Goal: Task Accomplishment & Management: Use online tool/utility

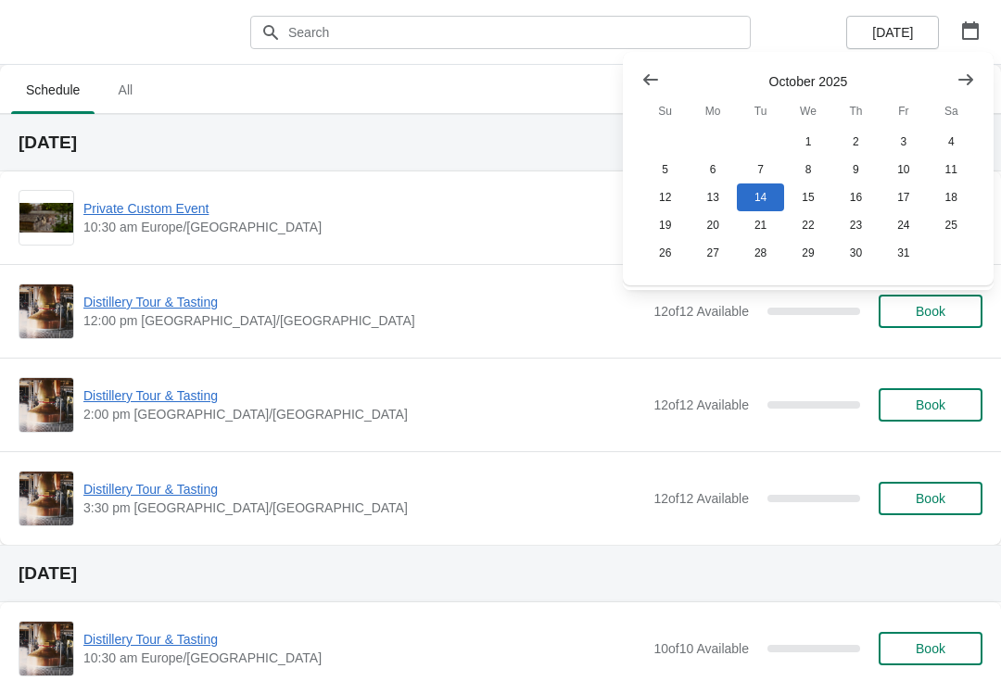
click at [757, 254] on button "28" at bounding box center [760, 253] width 47 height 28
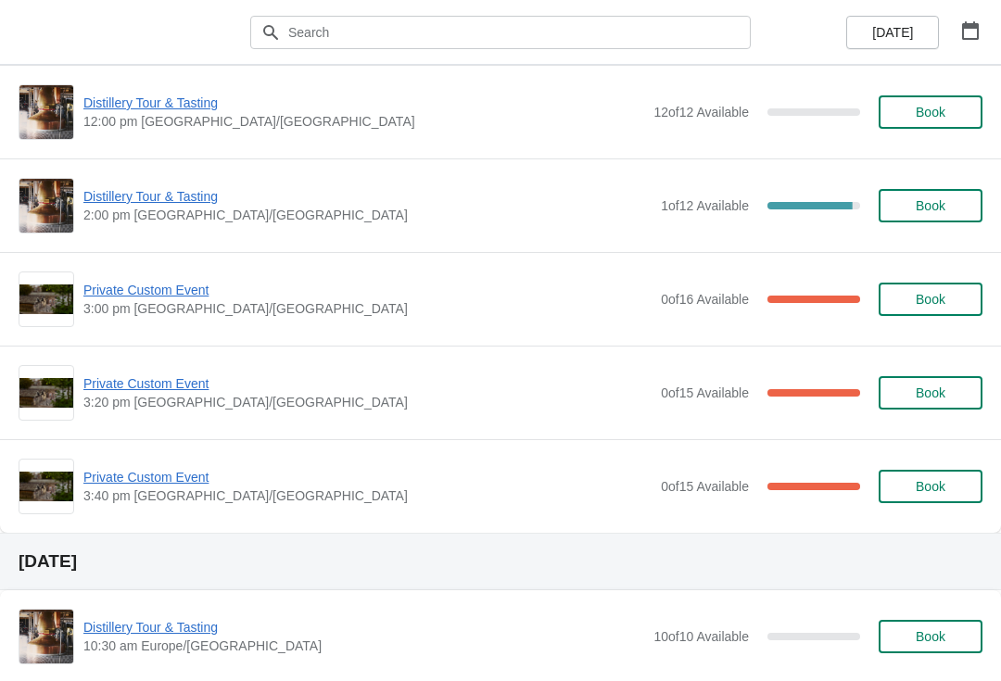
scroll to position [198, 0]
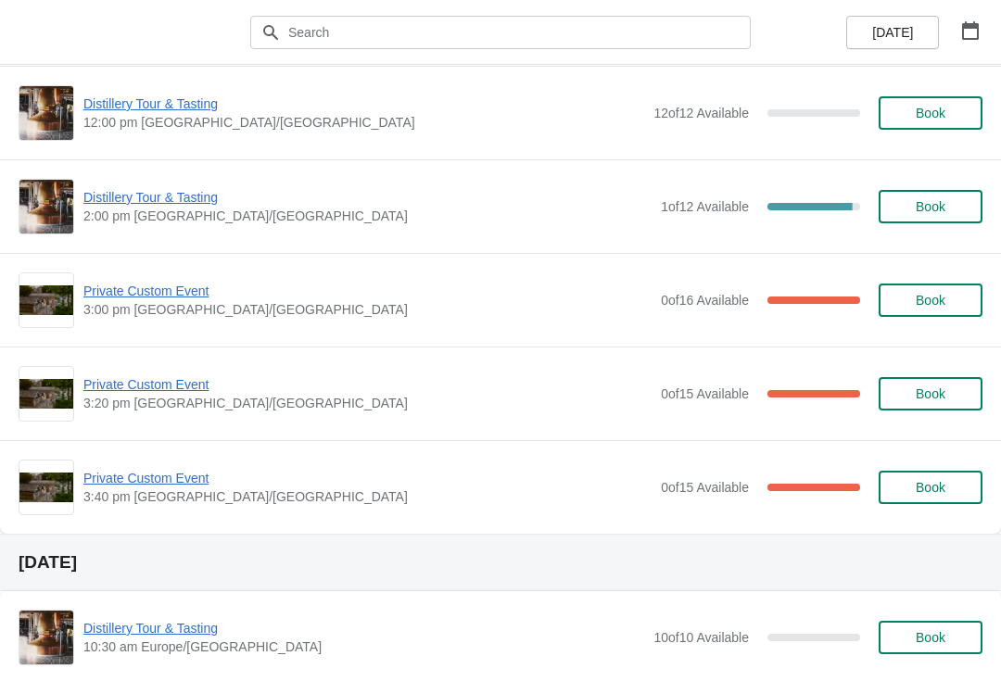
click at [172, 479] on span "Private Custom Event" at bounding box center [367, 478] width 568 height 19
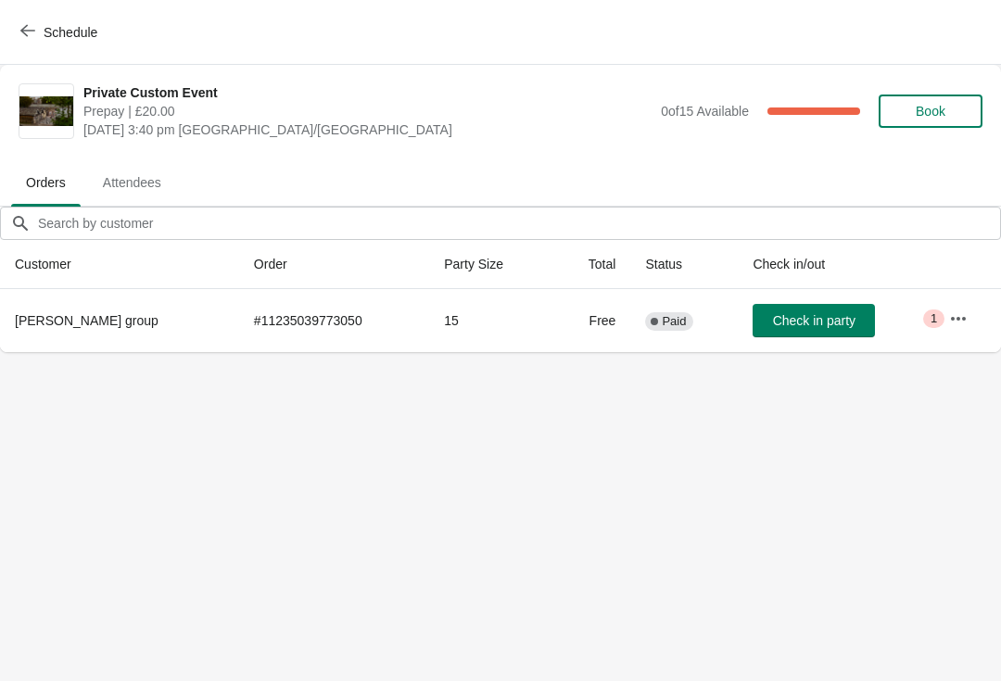
click at [955, 314] on icon "button" at bounding box center [958, 319] width 19 height 19
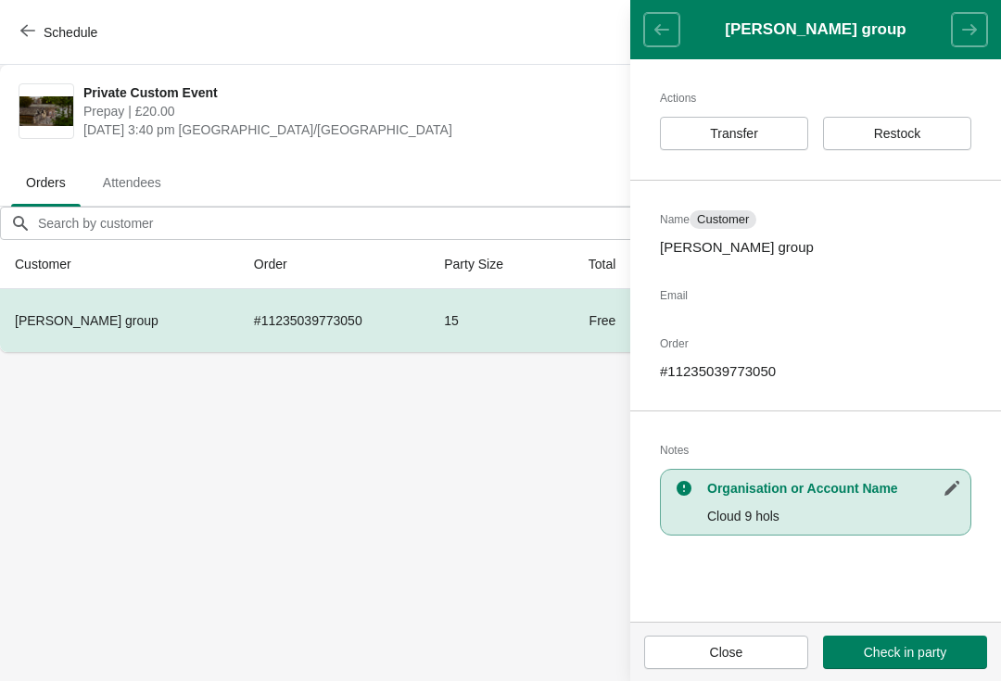
click at [905, 136] on span "Restock" at bounding box center [897, 133] width 47 height 15
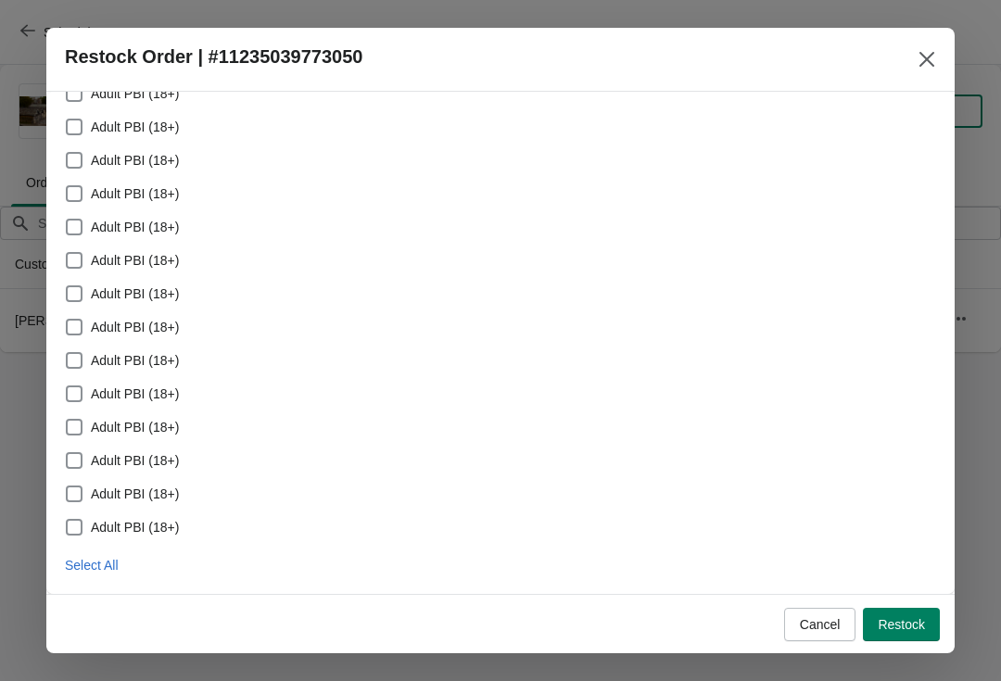
scroll to position [96, 0]
click at [115, 570] on span "Select All" at bounding box center [92, 565] width 54 height 15
checkbox input "true"
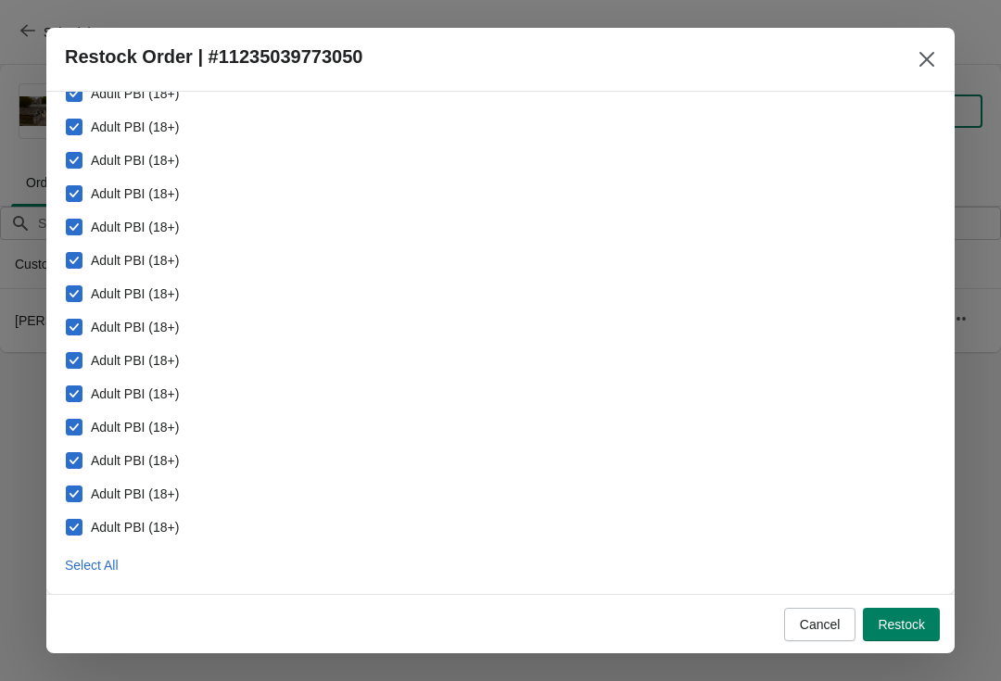
checkbox input "true"
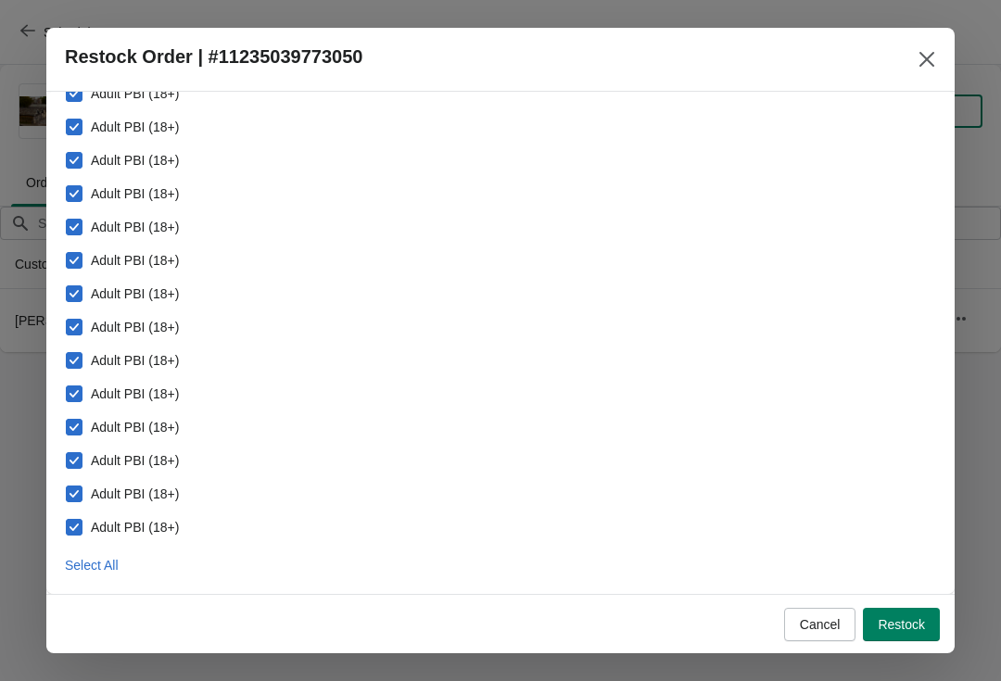
checkbox input "true"
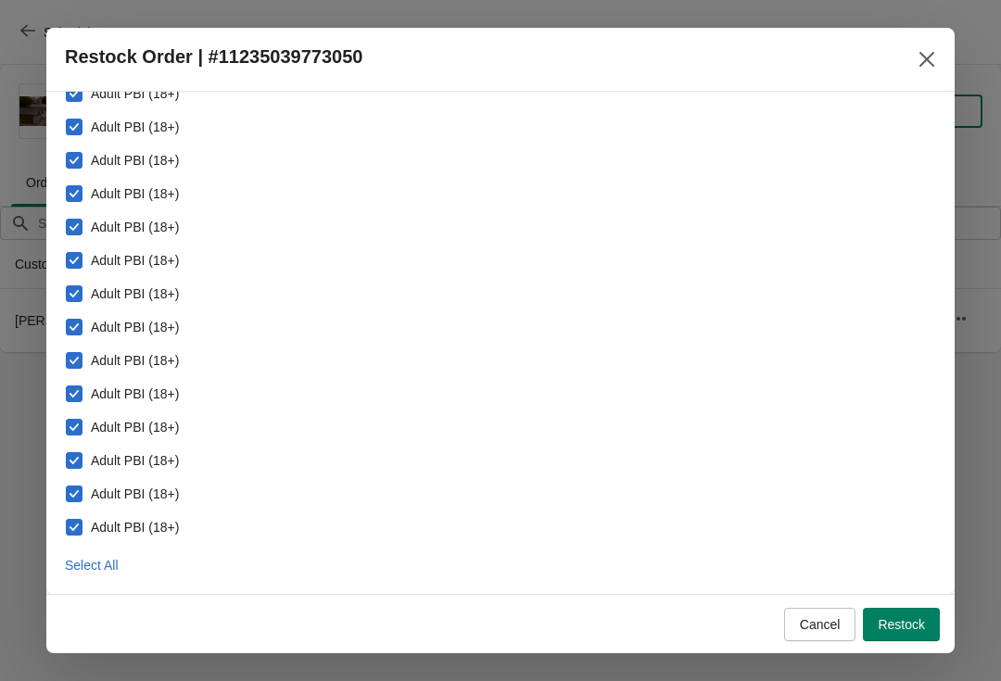
checkbox input "true"
click at [916, 625] on span "Restock" at bounding box center [901, 624] width 47 height 15
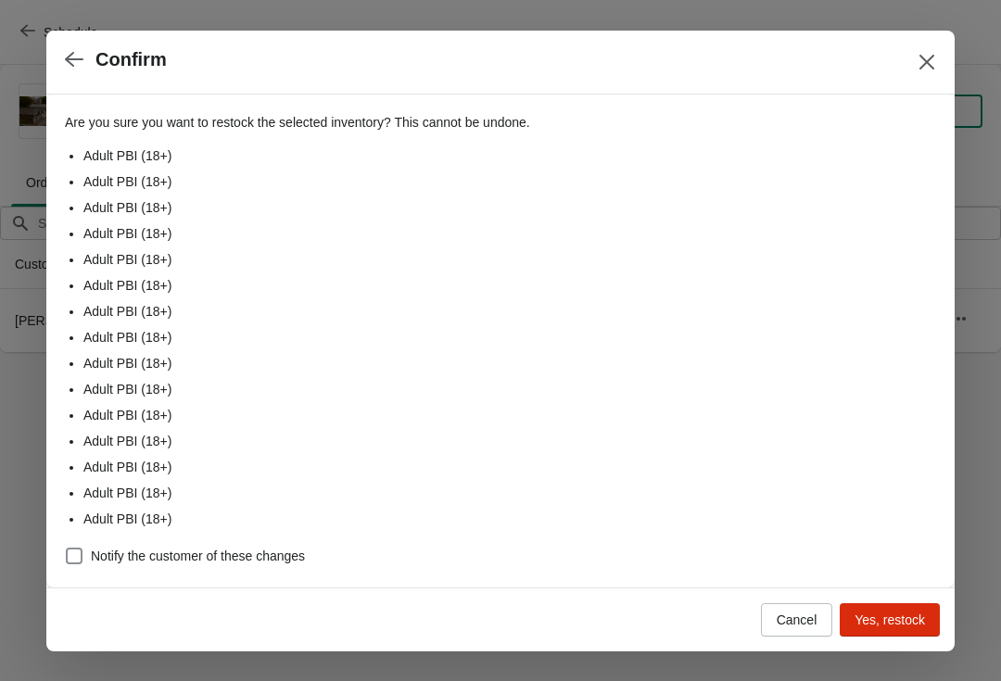
click at [891, 622] on span "Yes, restock" at bounding box center [890, 620] width 70 height 15
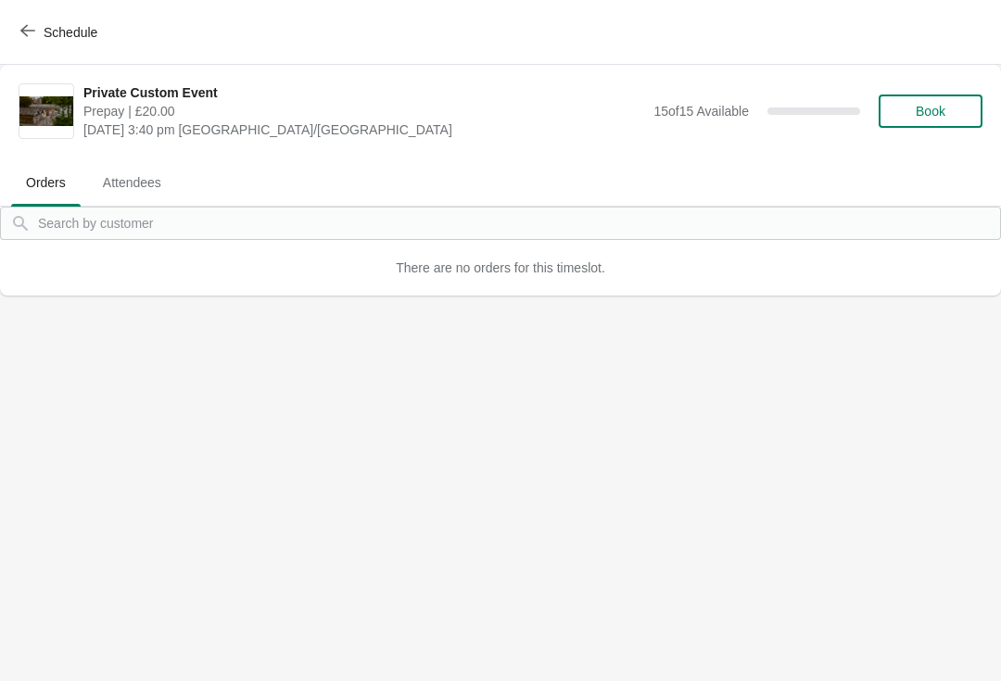
click at [57, 21] on button "Schedule" at bounding box center [60, 32] width 103 height 33
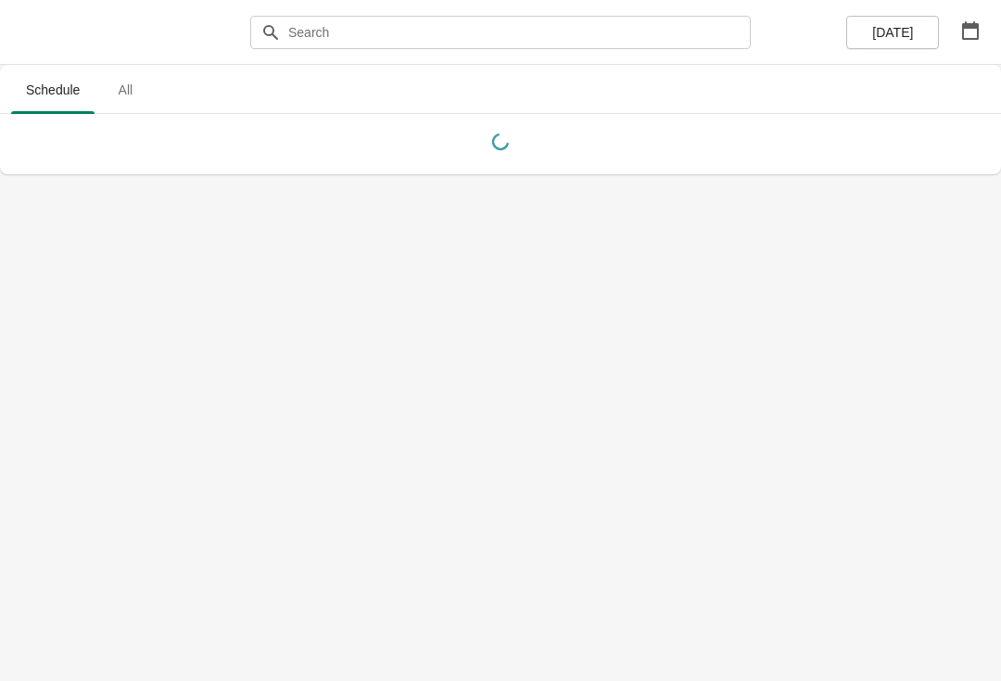
click at [978, 26] on icon "button" at bounding box center [970, 30] width 17 height 19
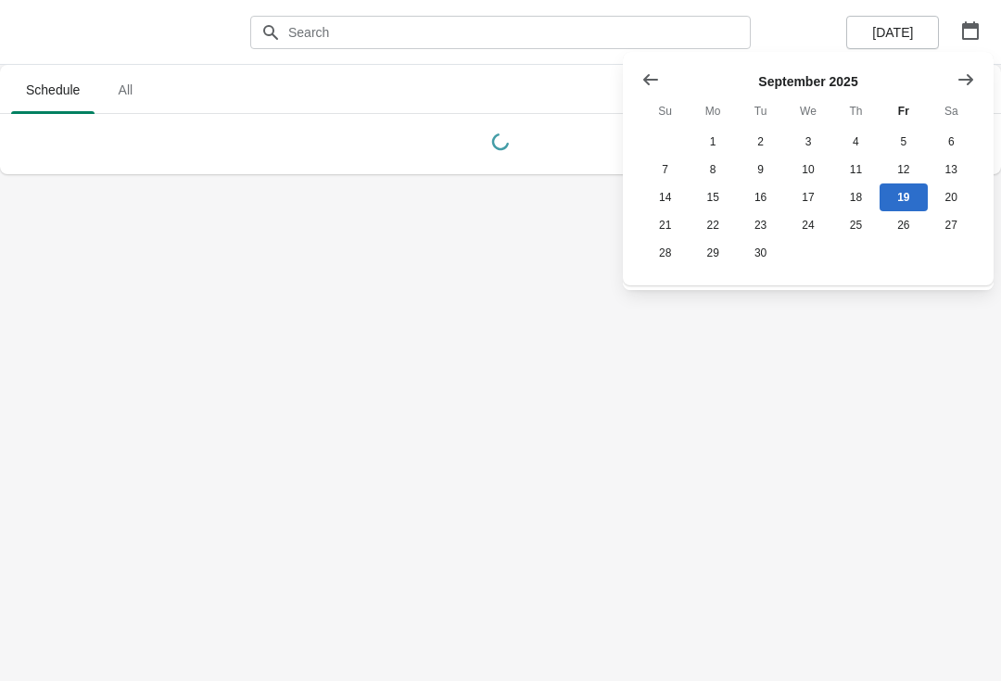
click at [860, 201] on button "18" at bounding box center [855, 198] width 47 height 28
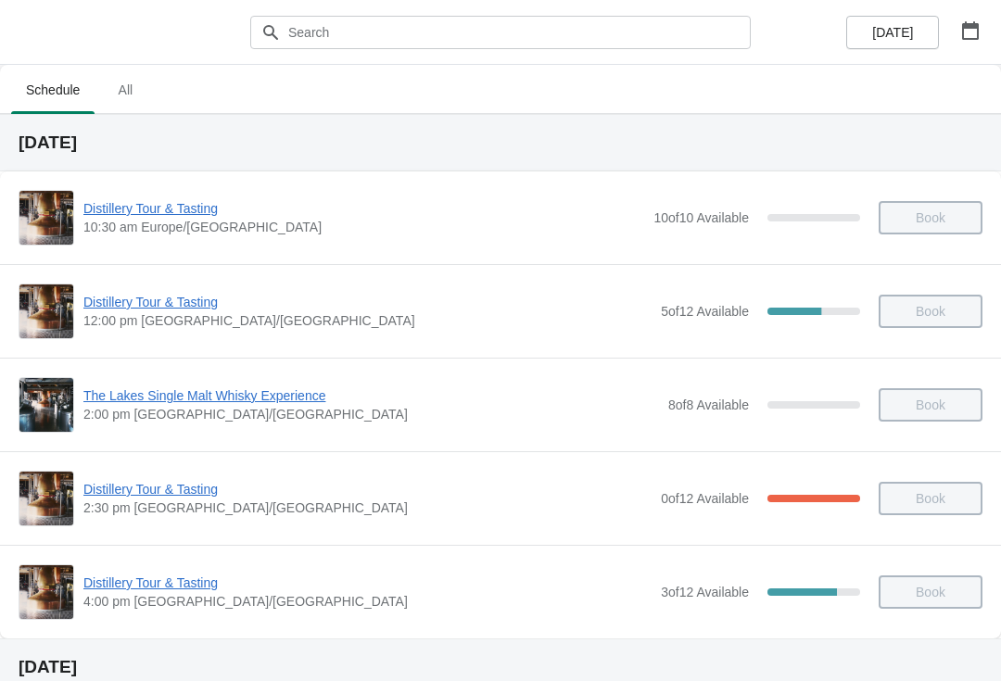
click at [973, 38] on icon "button" at bounding box center [970, 30] width 17 height 19
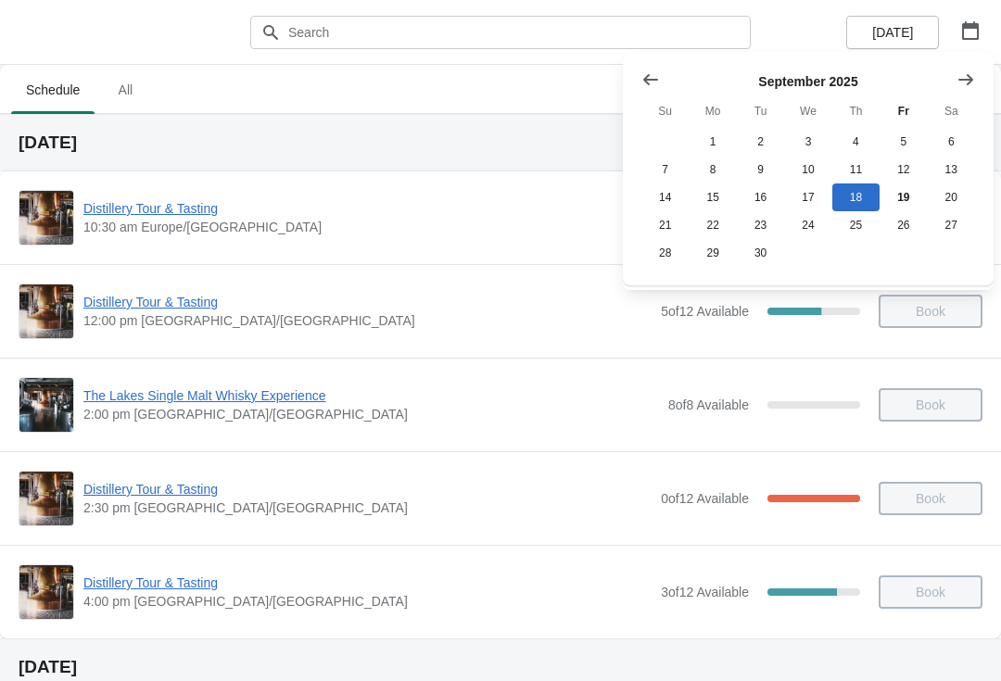
click at [811, 171] on button "10" at bounding box center [807, 170] width 47 height 28
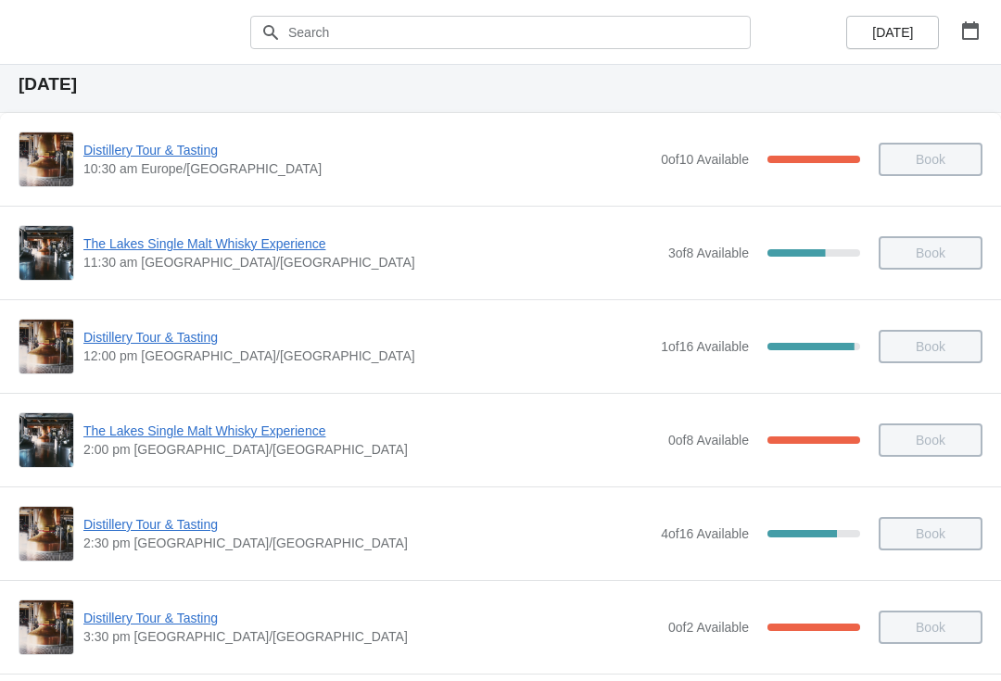
scroll to position [57, 0]
